Goal: Communication & Community: Participate in discussion

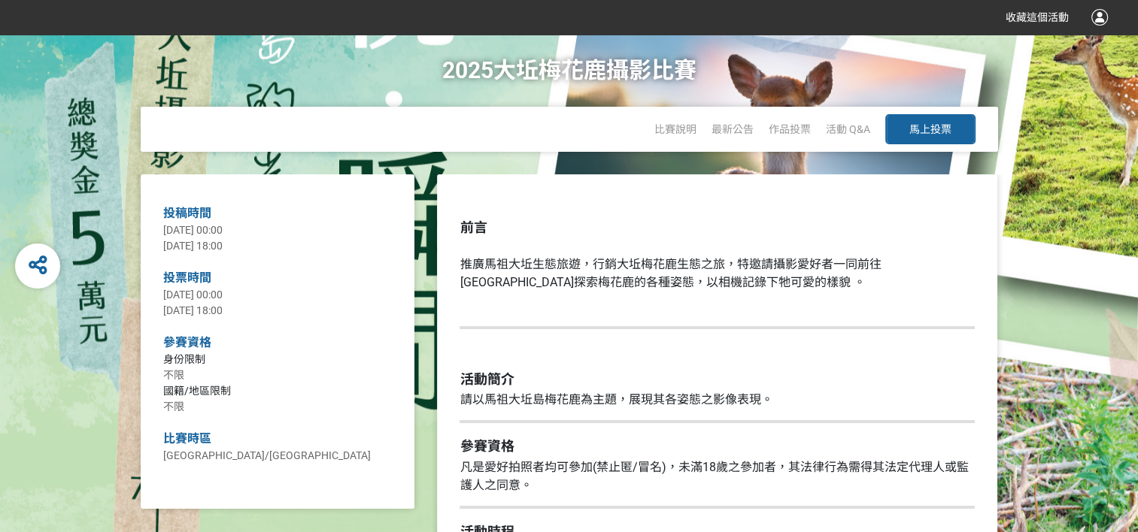
click at [942, 126] on span "馬上投票" at bounding box center [930, 129] width 42 height 12
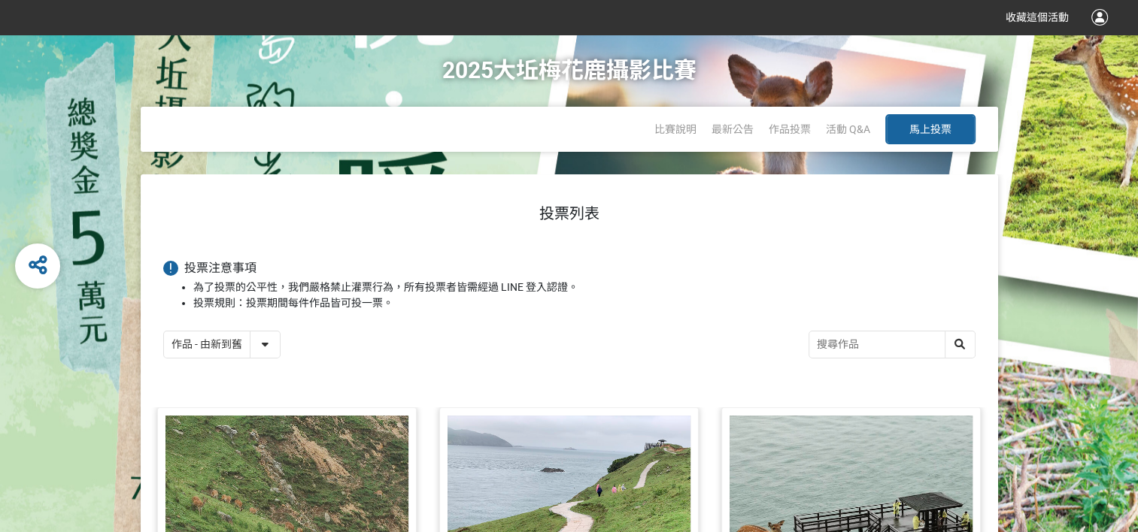
click at [851, 344] on input "search" at bounding box center [891, 345] width 165 height 26
type input "聖"
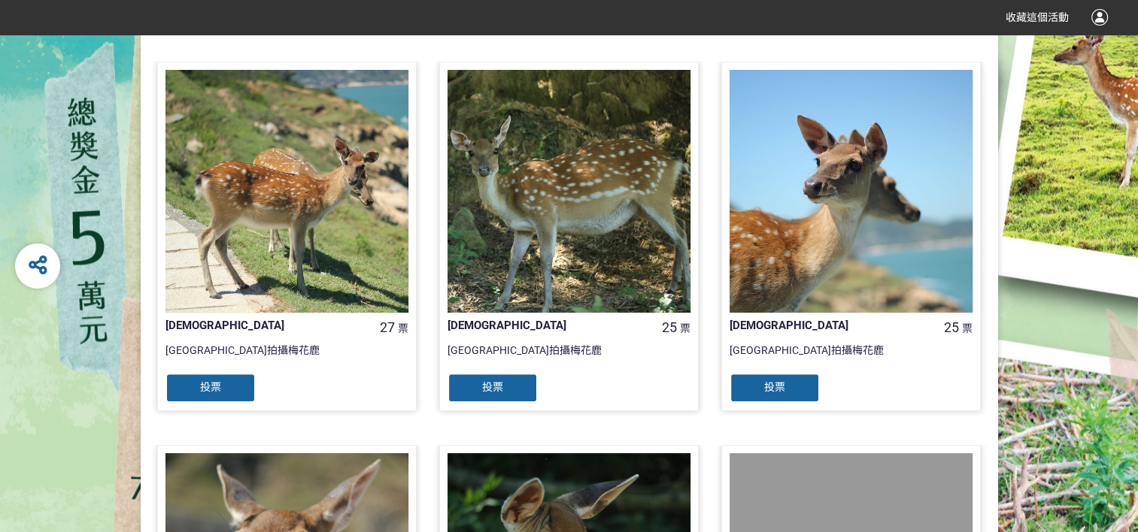
scroll to position [376, 0]
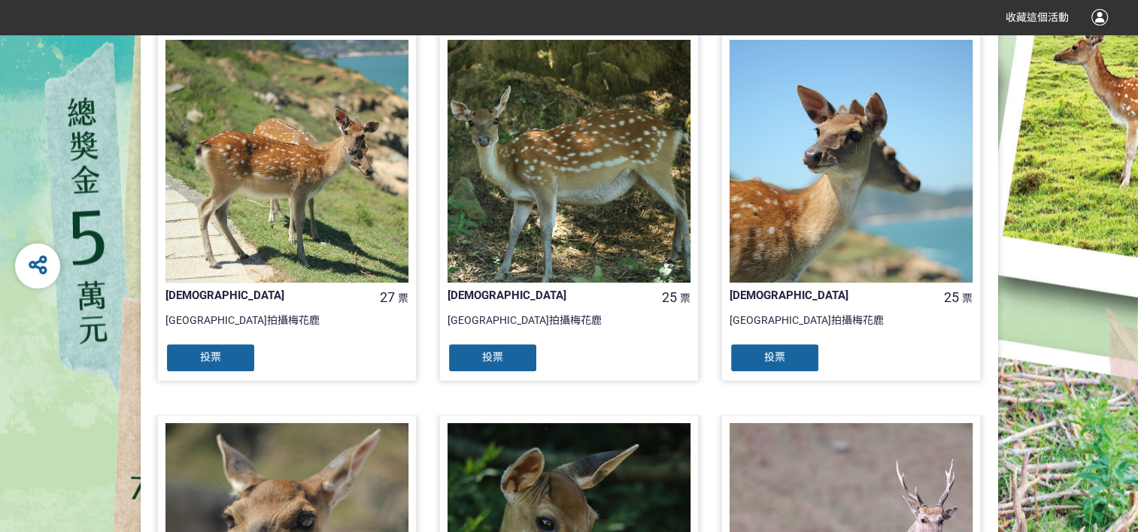
click at [794, 355] on div "投票" at bounding box center [775, 358] width 90 height 30
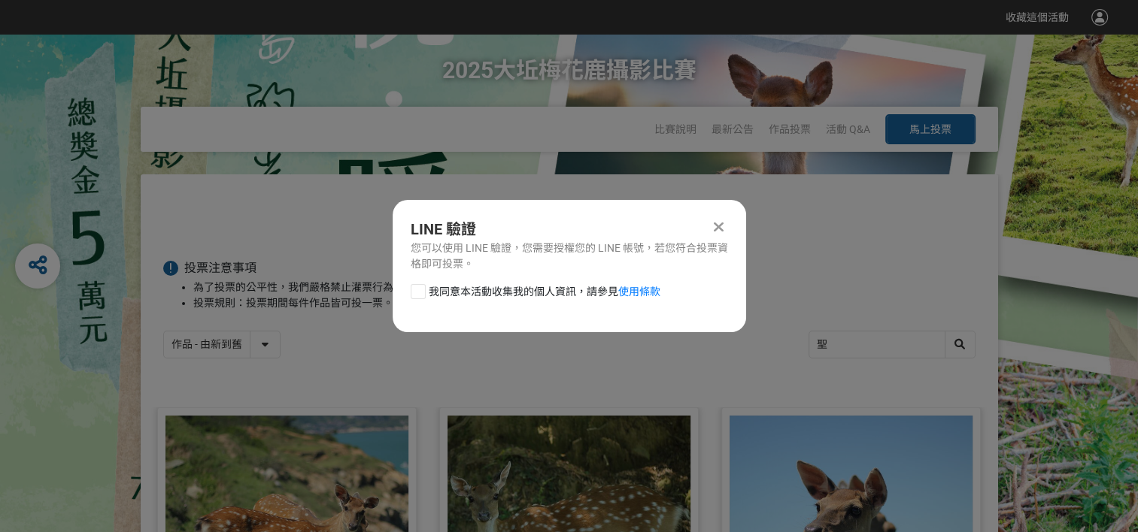
scroll to position [0, 0]
click at [423, 293] on div at bounding box center [418, 291] width 15 height 15
checkbox input "true"
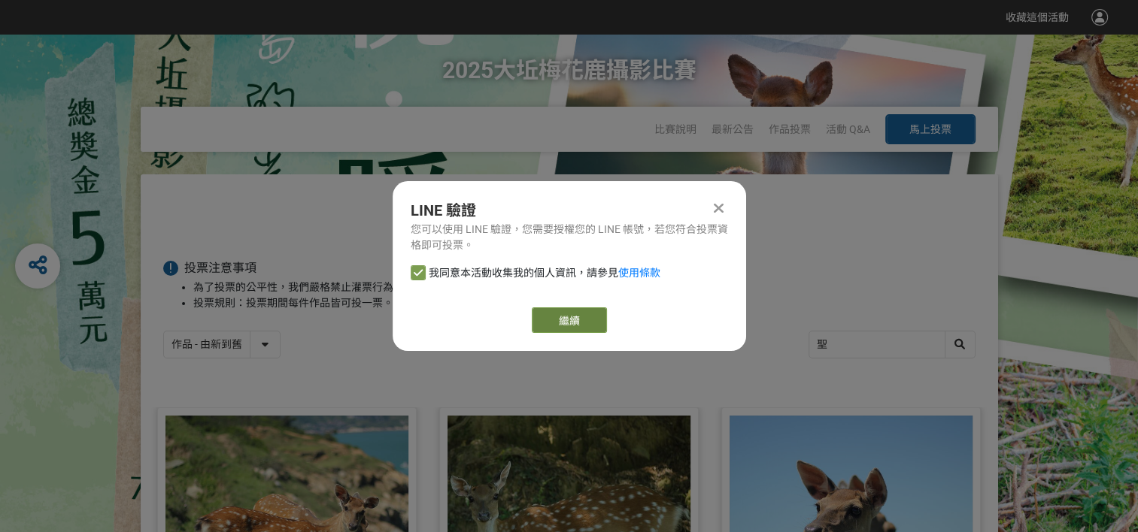
click at [565, 314] on link "繼續" at bounding box center [569, 321] width 75 height 26
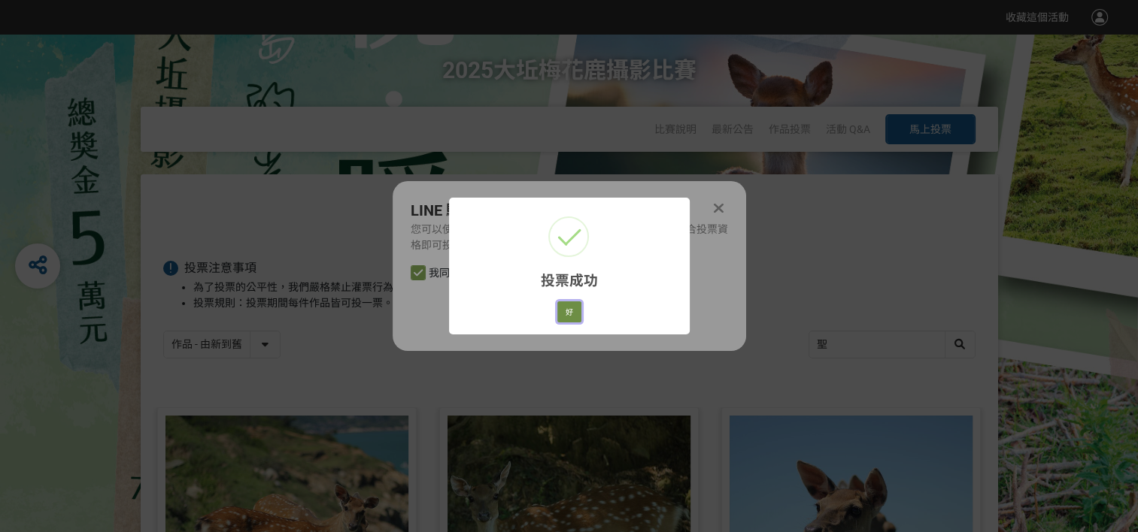
click at [567, 312] on button "好" at bounding box center [569, 312] width 24 height 21
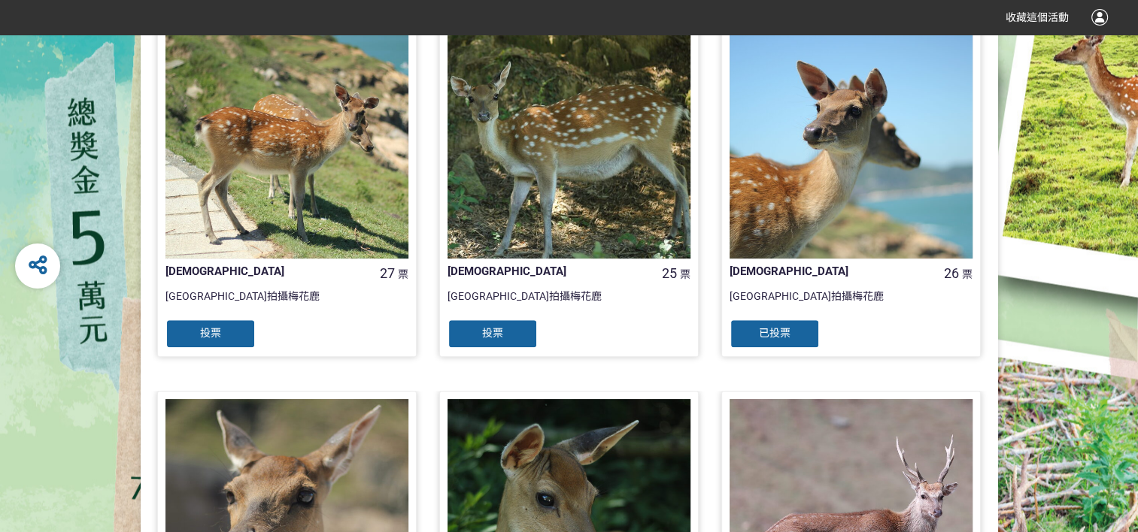
scroll to position [403, 0]
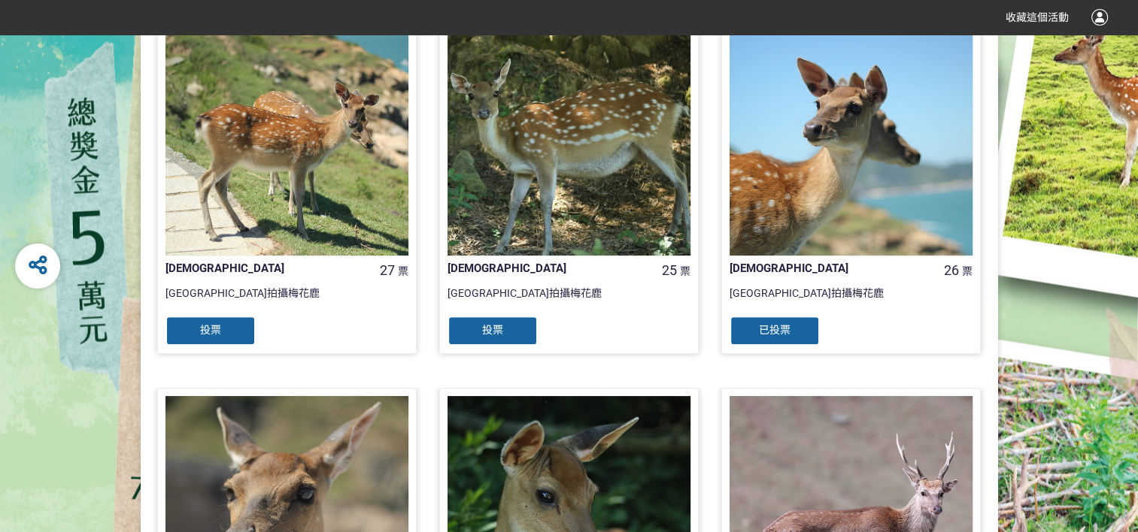
click at [498, 327] on span "投票" at bounding box center [492, 330] width 21 height 12
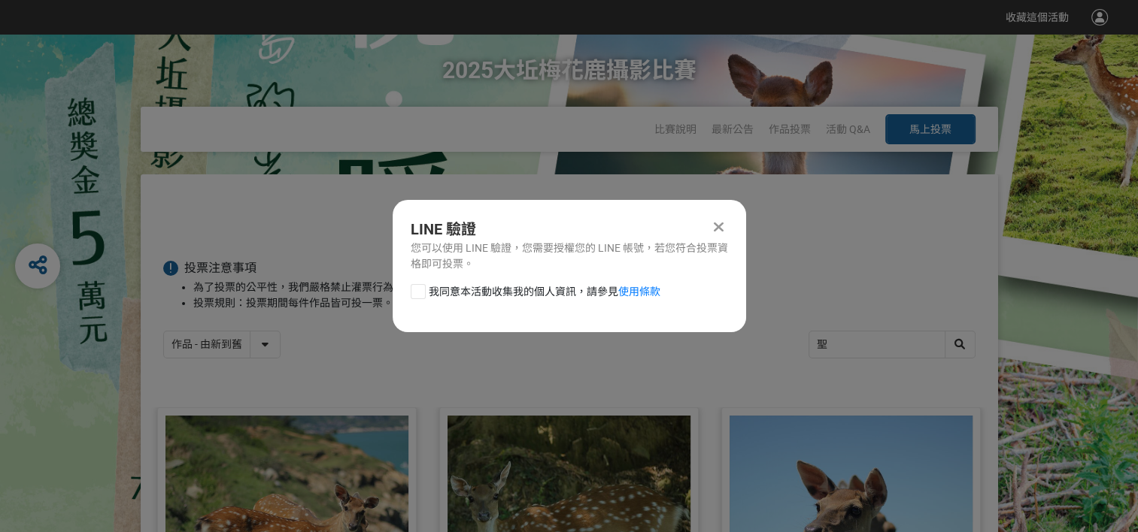
click at [716, 220] on icon at bounding box center [719, 227] width 10 height 15
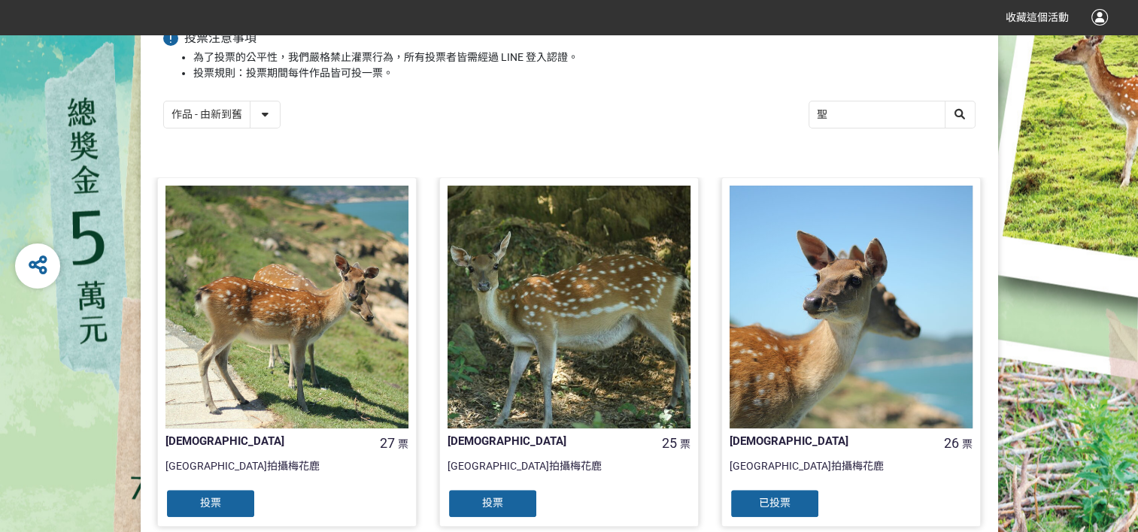
scroll to position [403, 0]
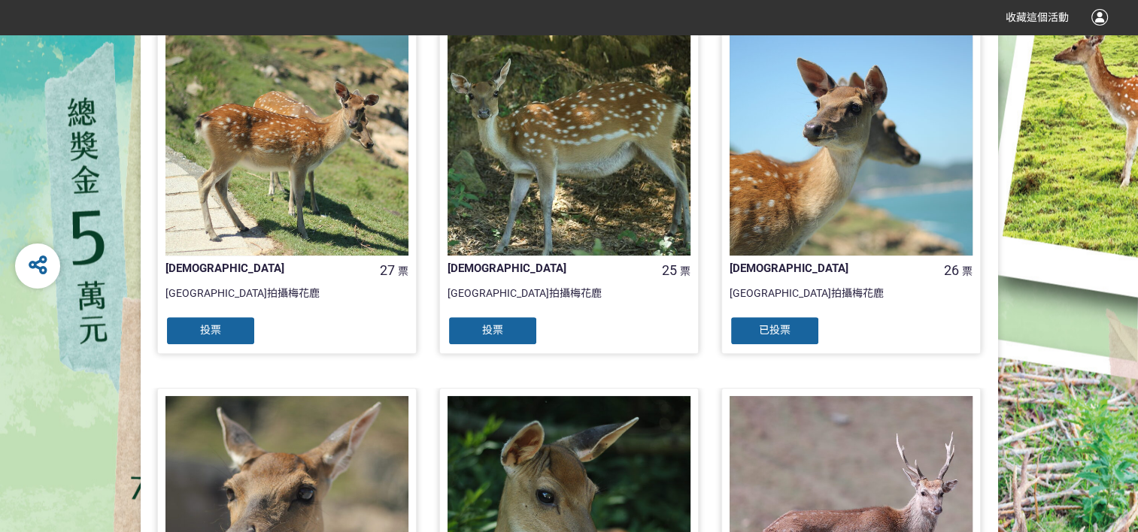
click at [241, 335] on div "投票" at bounding box center [210, 331] width 90 height 30
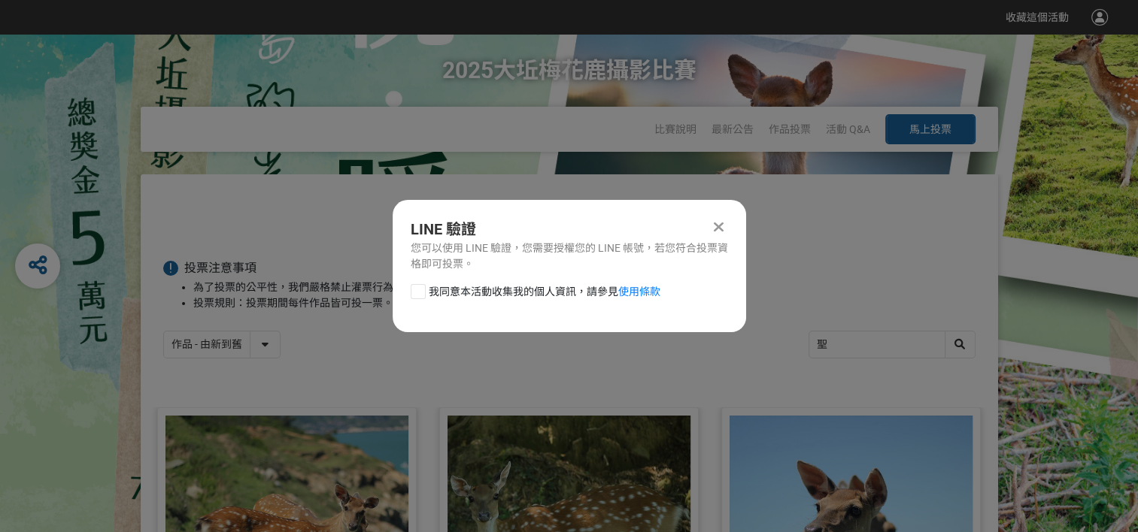
scroll to position [0, 0]
click at [414, 292] on div at bounding box center [418, 291] width 15 height 15
checkbox input "true"
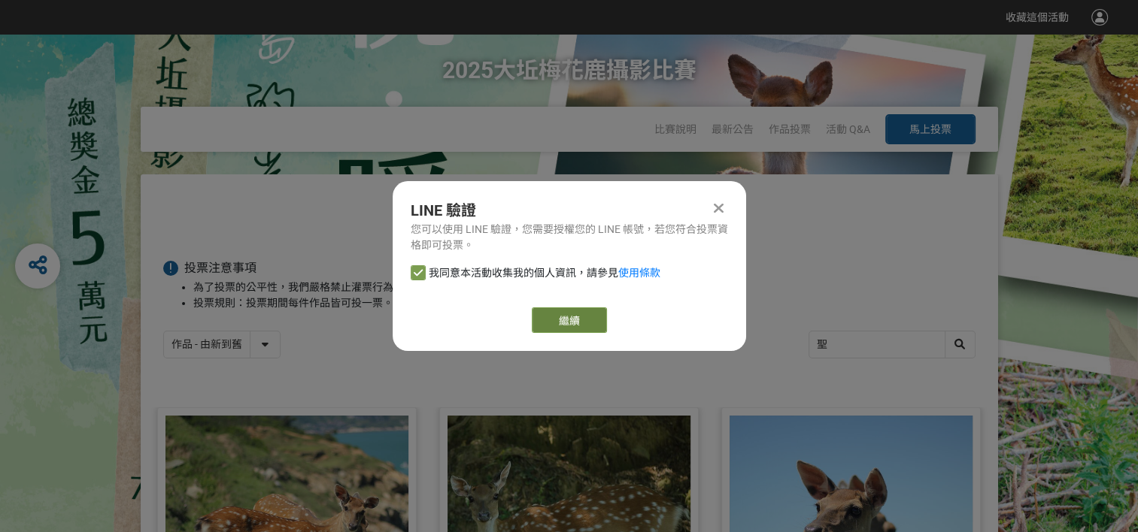
click at [555, 316] on button "繼續" at bounding box center [569, 321] width 75 height 26
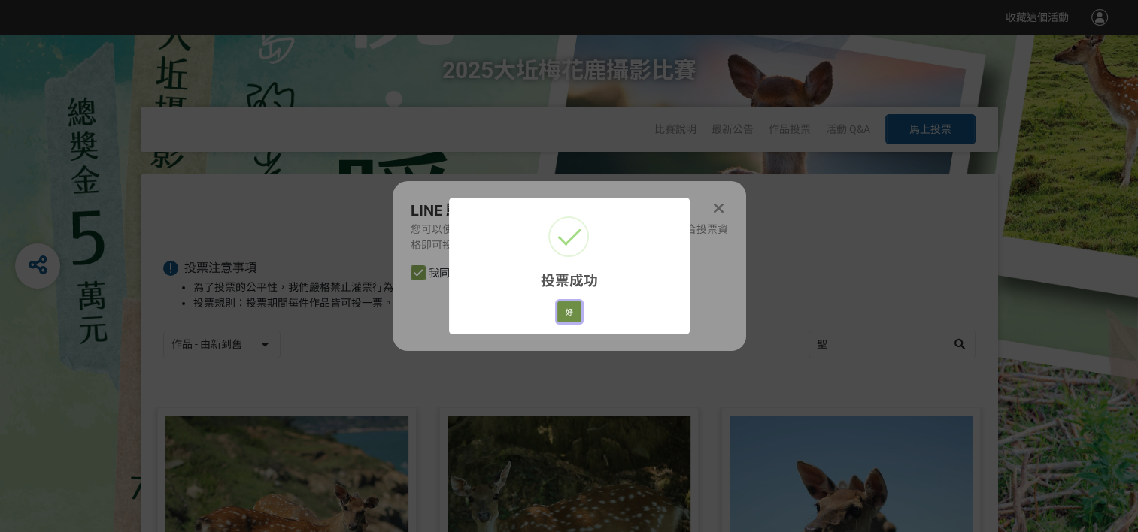
click at [570, 310] on button "好" at bounding box center [569, 312] width 24 height 21
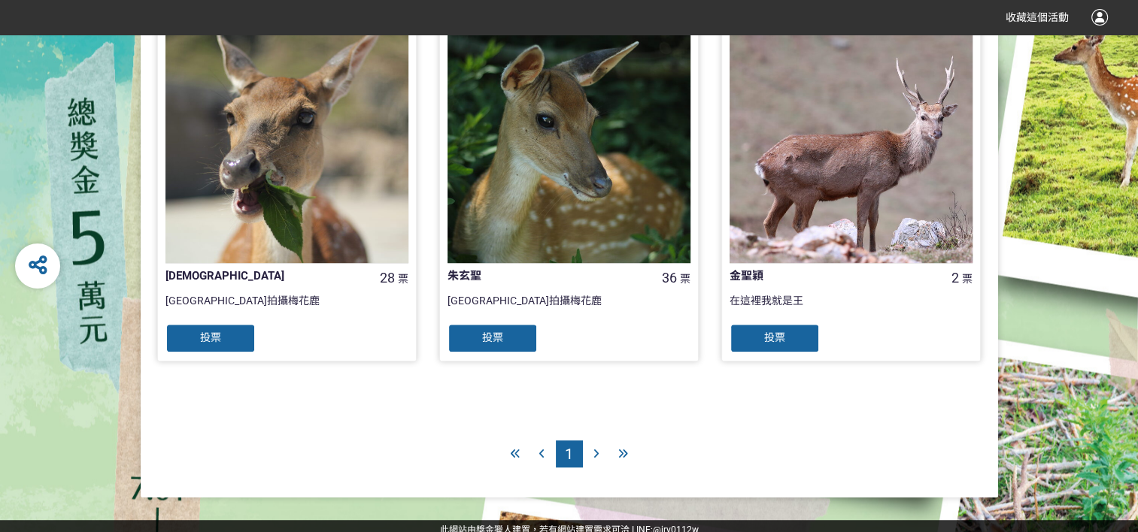
scroll to position [786, 0]
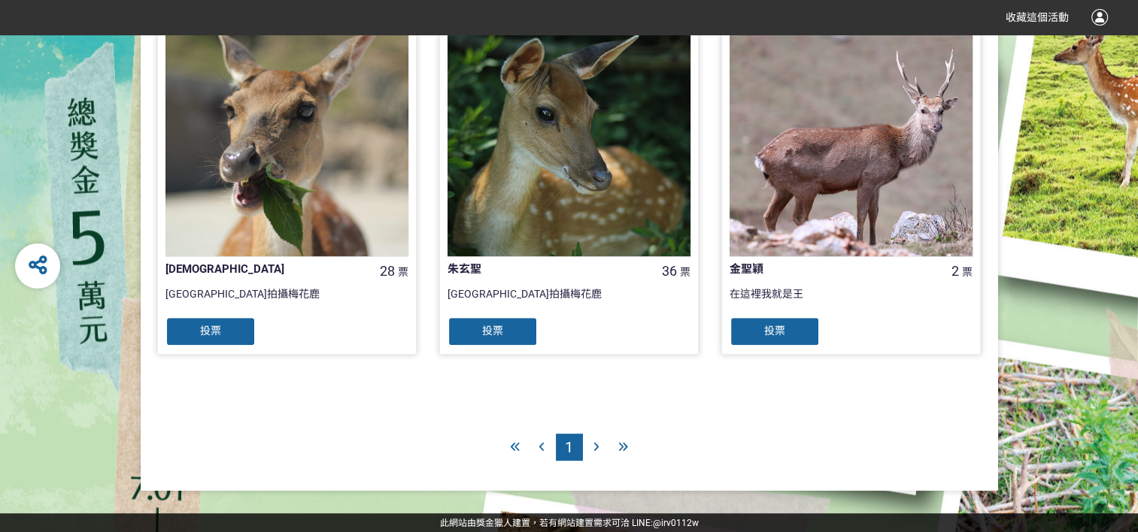
click at [517, 329] on div "投票" at bounding box center [493, 332] width 90 height 30
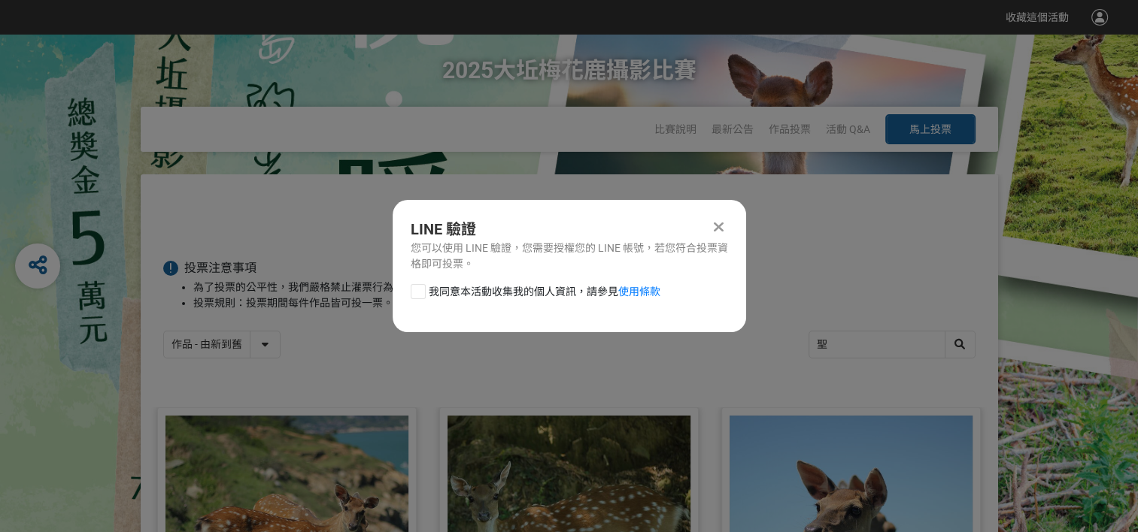
scroll to position [0, 0]
click at [426, 295] on label "我同意本活動收集我的個人資訊，請參見 使用條款" at bounding box center [536, 292] width 250 height 16
click at [421, 295] on input "我同意本活動收集我的個人資訊，請參見 使用條款" at bounding box center [416, 292] width 10 height 10
checkbox input "false"
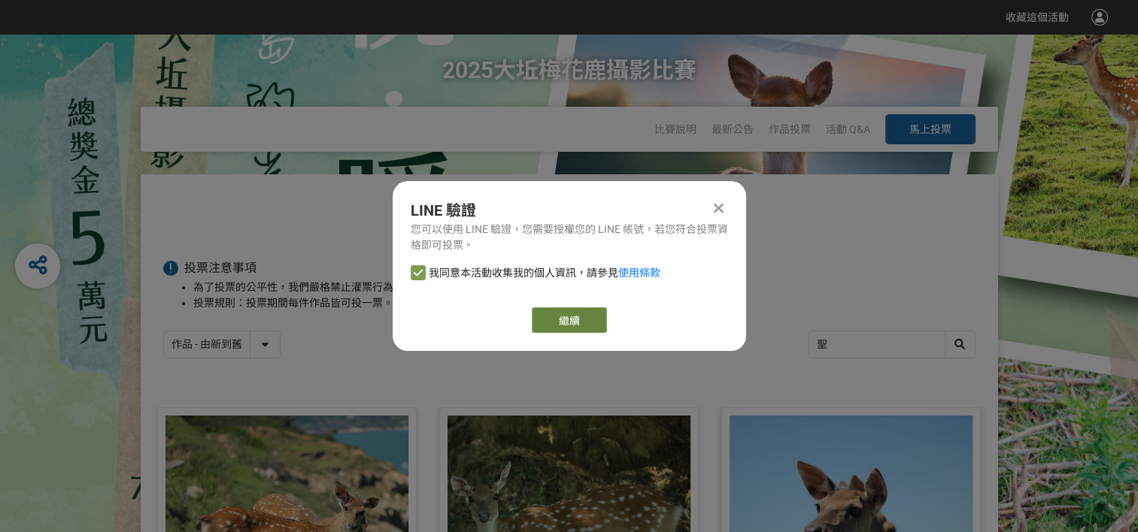
click at [552, 314] on button "繼續" at bounding box center [569, 321] width 75 height 26
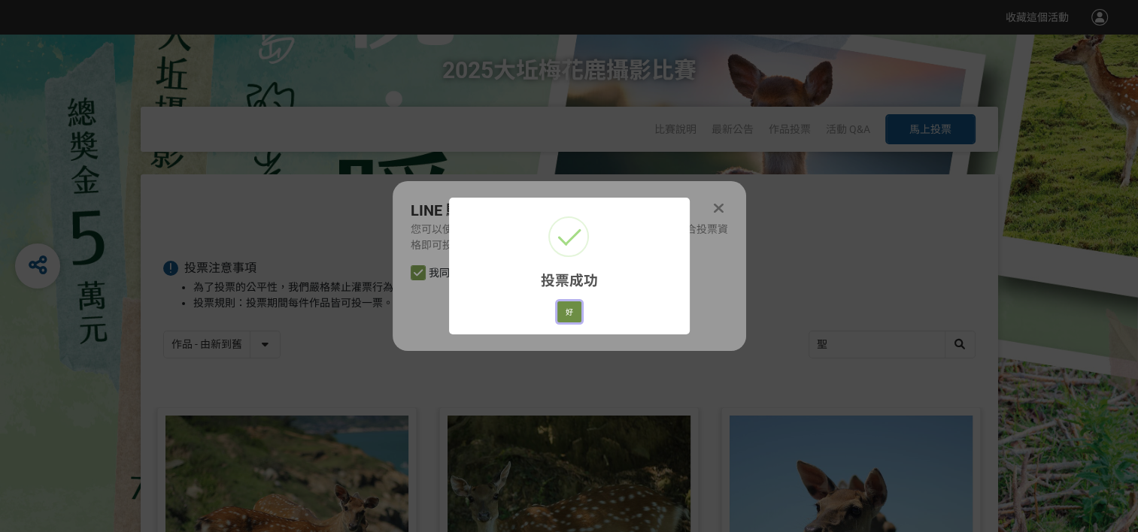
click at [557, 310] on button "好" at bounding box center [569, 312] width 24 height 21
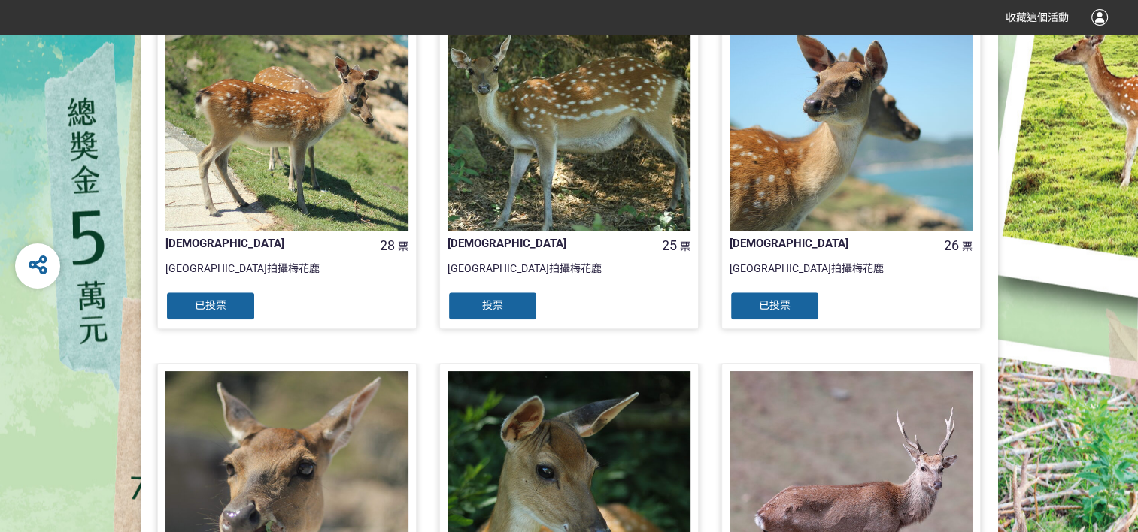
scroll to position [402, 0]
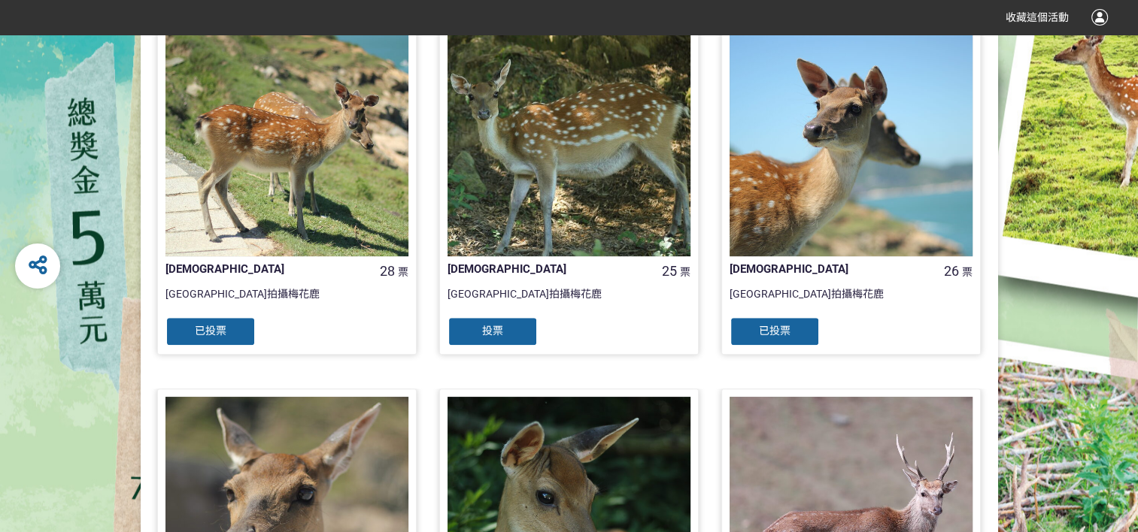
click at [521, 323] on div "投票" at bounding box center [493, 332] width 90 height 30
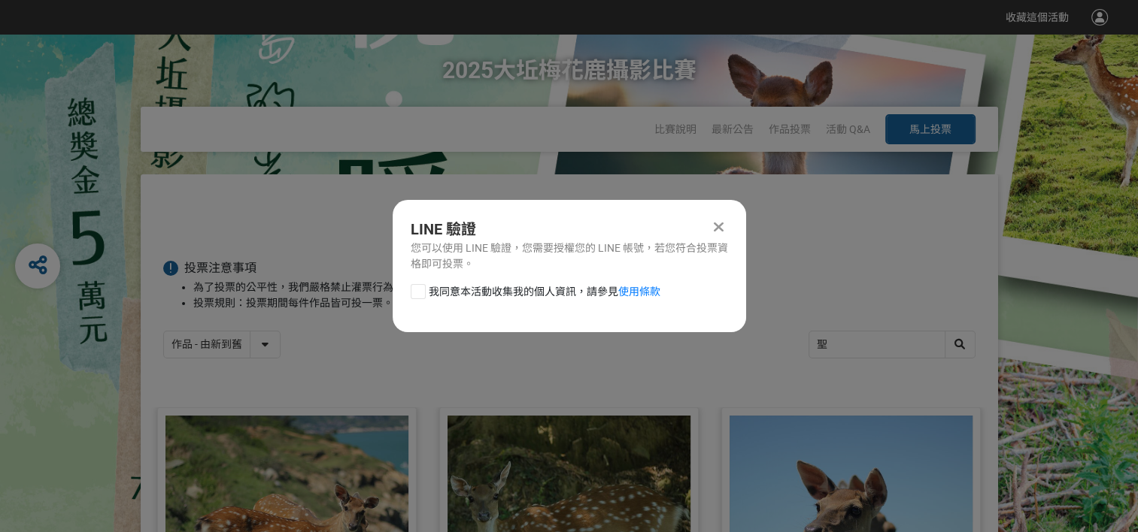
click at [424, 289] on div at bounding box center [418, 291] width 15 height 15
checkbox input "true"
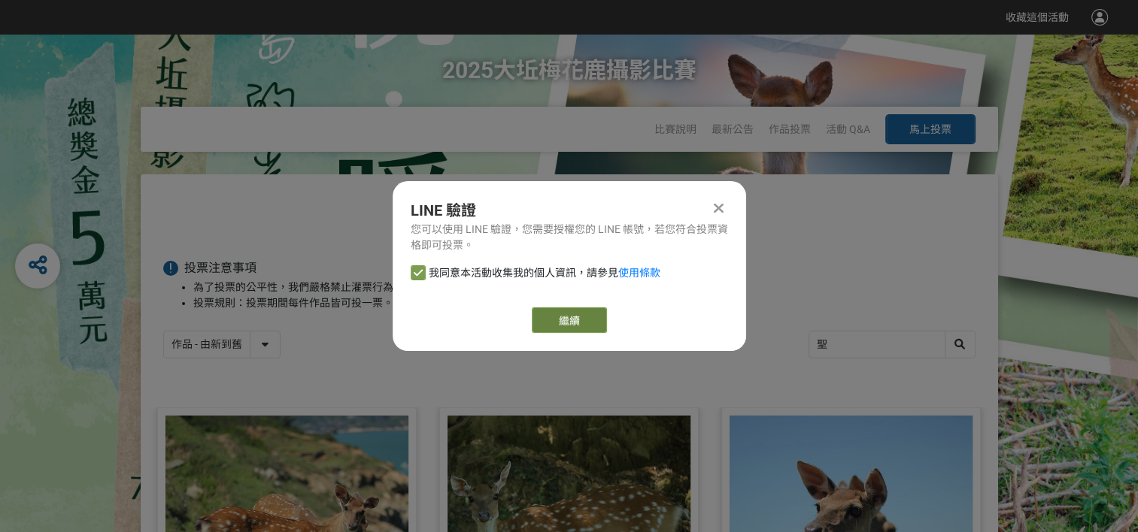
click at [546, 308] on button "繼續" at bounding box center [569, 321] width 75 height 26
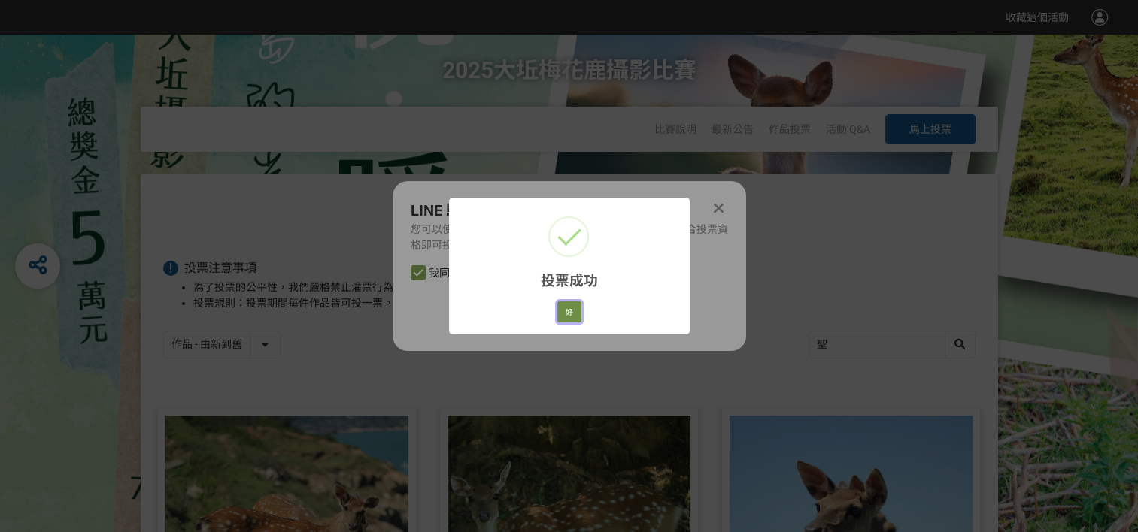
click at [563, 308] on button "好" at bounding box center [569, 312] width 24 height 21
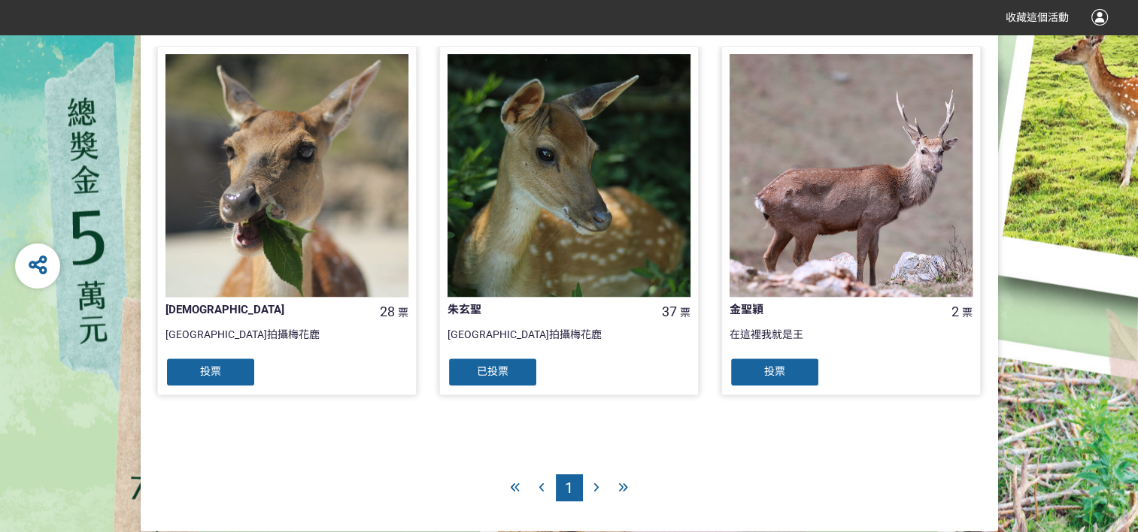
scroll to position [779, 0]
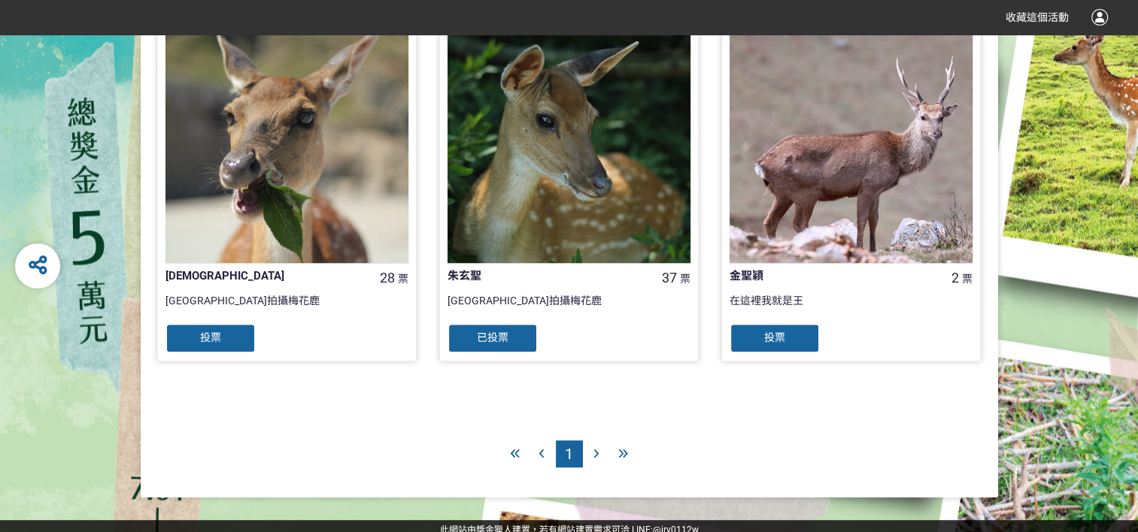
click at [244, 342] on div "投票" at bounding box center [210, 338] width 90 height 30
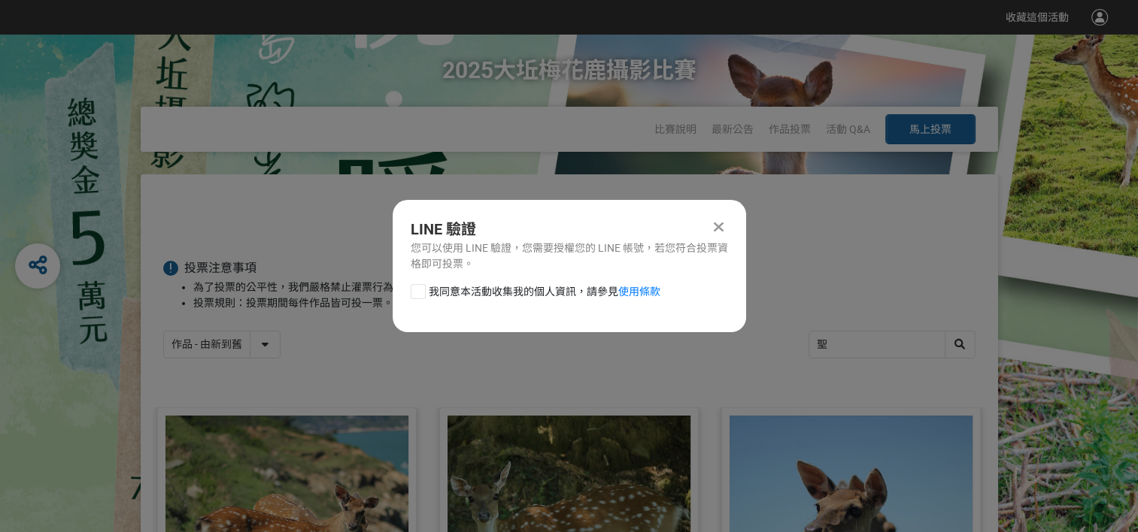
scroll to position [0, 0]
click at [413, 293] on div at bounding box center [418, 291] width 15 height 15
checkbox input "true"
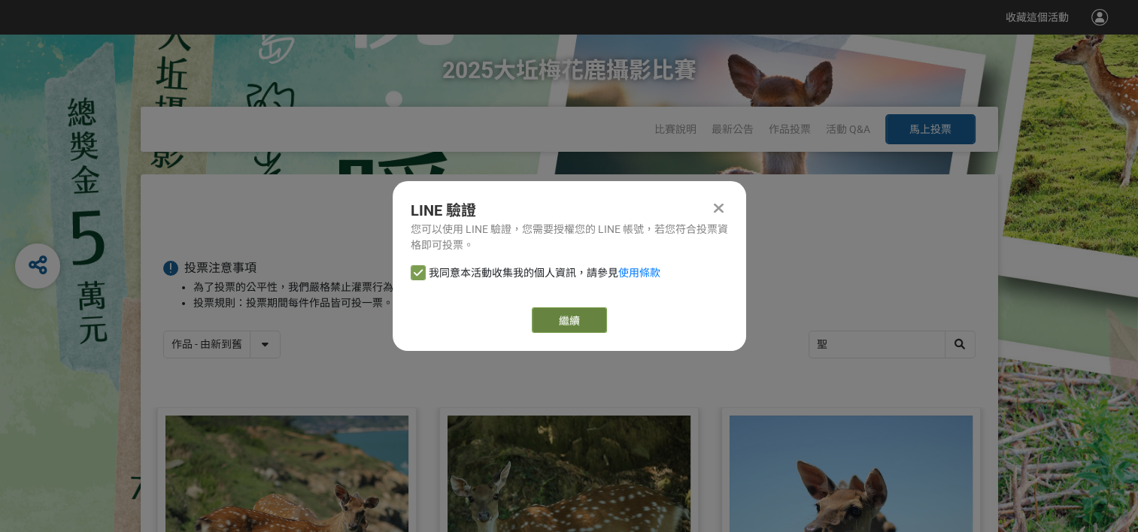
click at [545, 317] on button "繼續" at bounding box center [569, 321] width 75 height 26
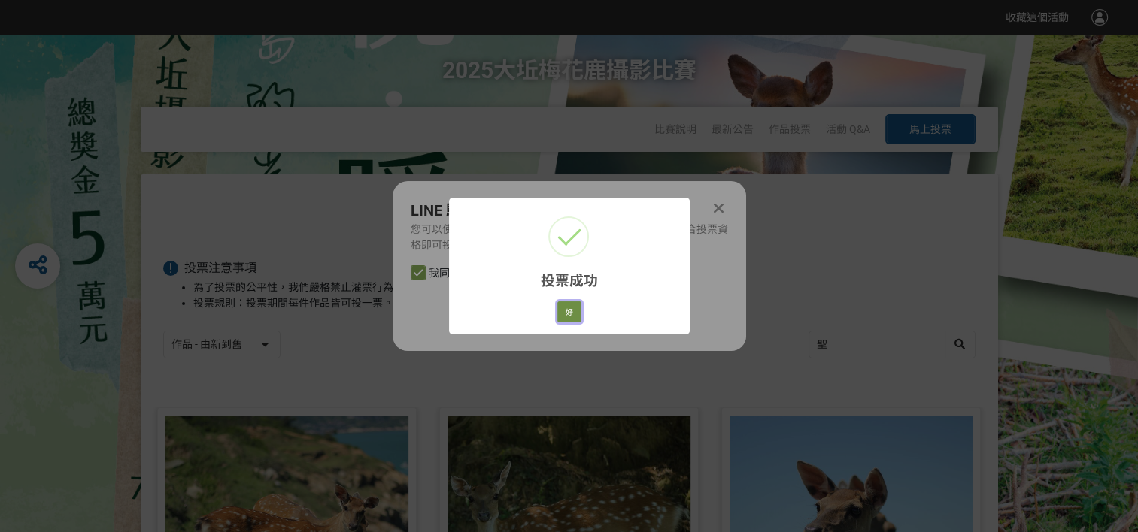
click at [571, 305] on button "好" at bounding box center [569, 312] width 24 height 21
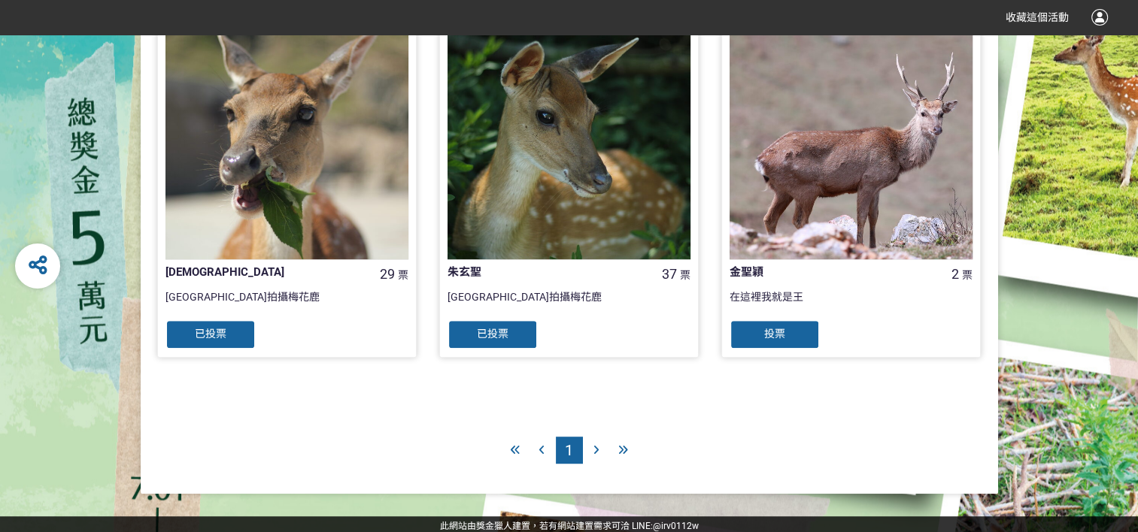
scroll to position [786, 0]
